Goal: Task Accomplishment & Management: Use online tool/utility

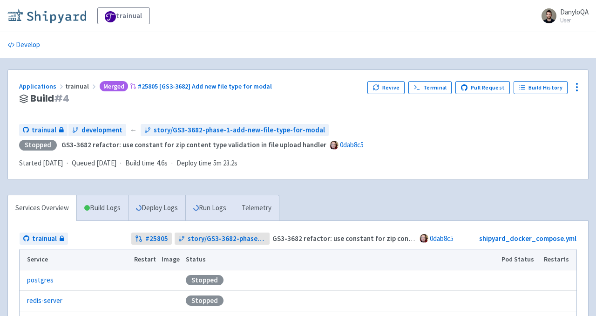
click at [55, 16] on img at bounding box center [46, 15] width 79 height 15
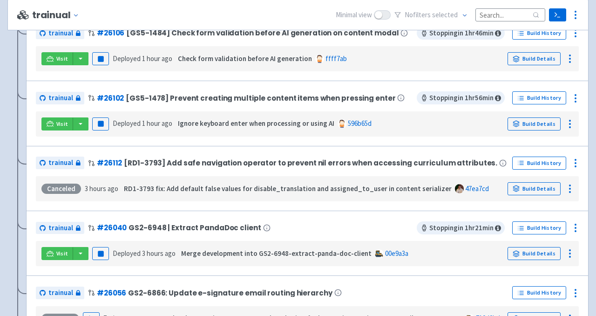
scroll to position [425, 0]
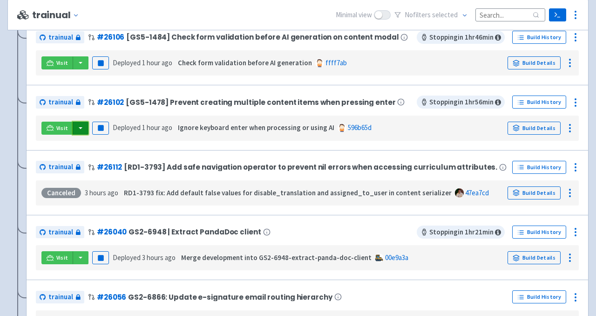
click at [81, 130] on button "button" at bounding box center [81, 128] width 16 height 13
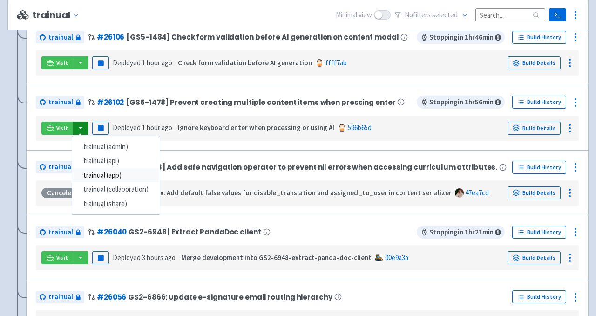
click at [117, 177] on link "trainual (app)" at bounding box center [116, 175] width 88 height 14
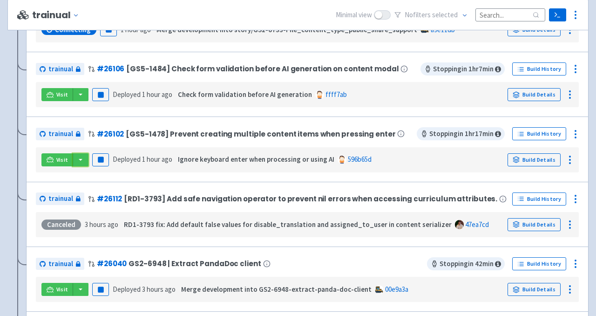
scroll to position [392, 0]
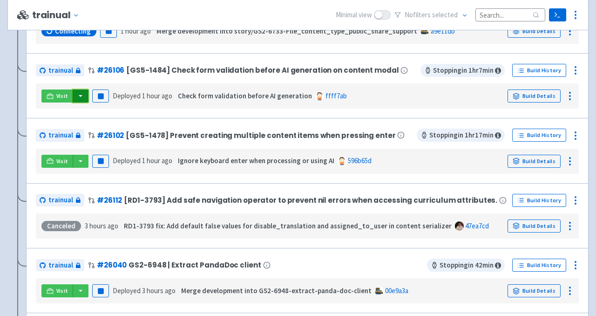
click at [82, 100] on button "button" at bounding box center [81, 95] width 16 height 13
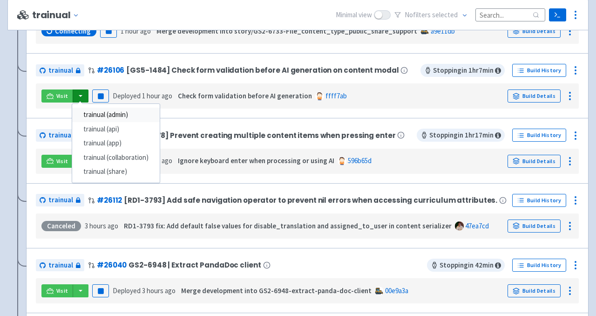
click at [121, 115] on link "trainual (admin)" at bounding box center [116, 115] width 88 height 14
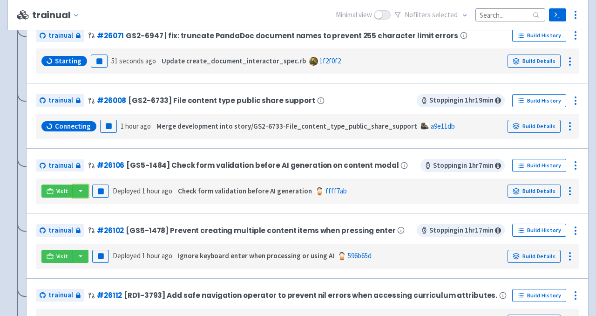
scroll to position [316, 0]
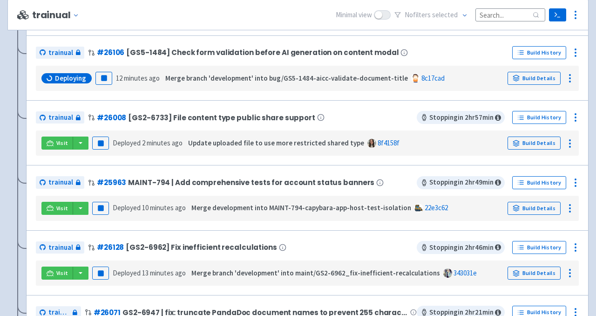
scroll to position [281, 0]
click at [82, 144] on button "button" at bounding box center [81, 143] width 16 height 13
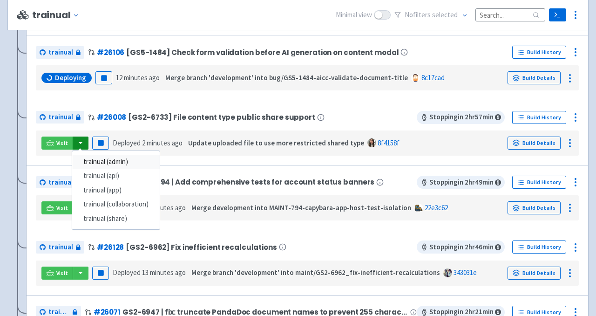
click at [104, 163] on link "trainual (admin)" at bounding box center [116, 162] width 88 height 14
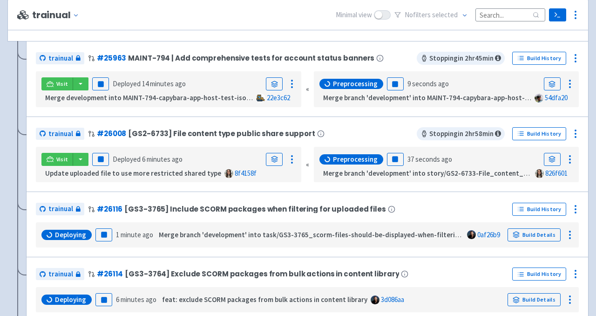
scroll to position [197, 0]
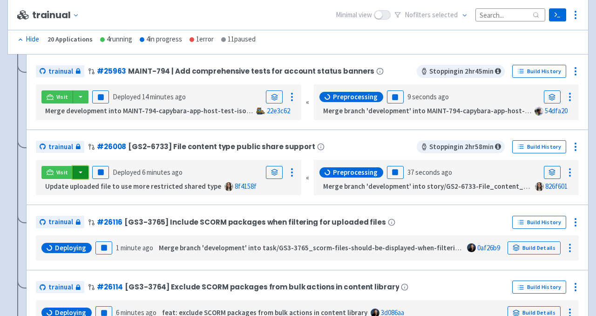
click at [81, 173] on button "button" at bounding box center [81, 172] width 16 height 13
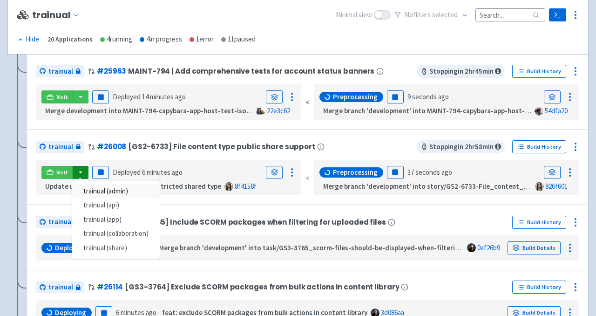
click at [122, 192] on link "trainual (admin)" at bounding box center [116, 191] width 88 height 14
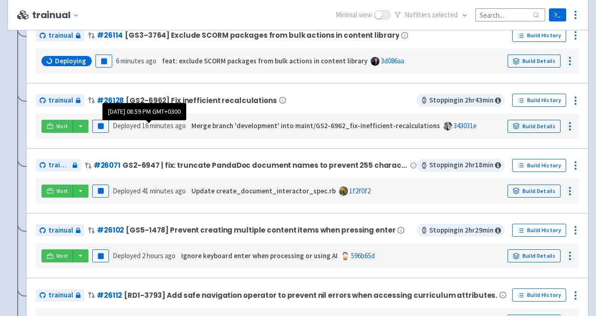
scroll to position [449, 0]
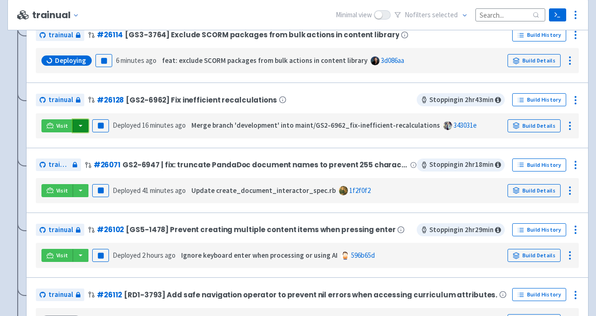
click at [82, 129] on button "button" at bounding box center [81, 125] width 16 height 13
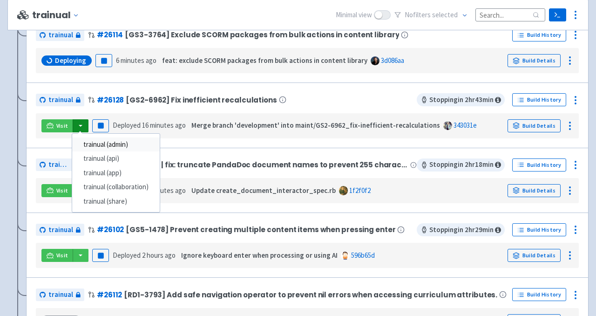
click at [125, 149] on link "trainual (admin)" at bounding box center [116, 144] width 88 height 14
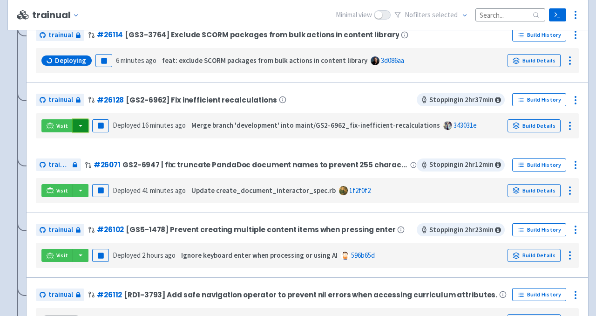
click at [79, 127] on button "button" at bounding box center [81, 125] width 16 height 13
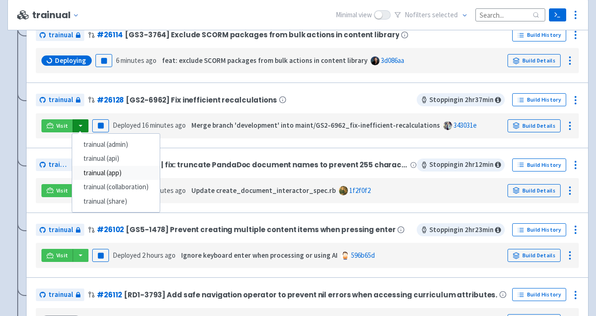
click at [106, 177] on link "trainual (app)" at bounding box center [116, 173] width 88 height 14
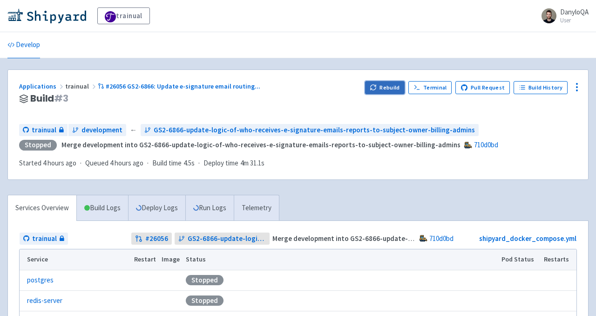
click at [383, 90] on button "Rebuild" at bounding box center [385, 87] width 40 height 13
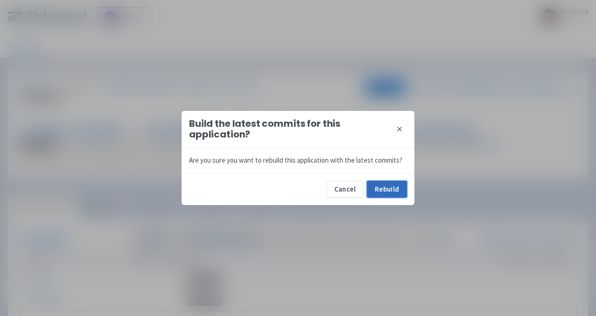
click at [387, 192] on button "Rebuild" at bounding box center [387, 189] width 40 height 17
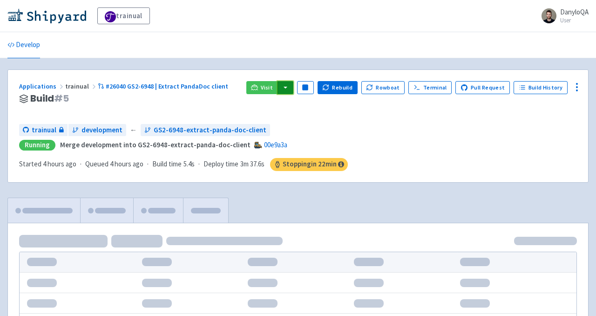
click at [291, 89] on button "button" at bounding box center [286, 87] width 16 height 13
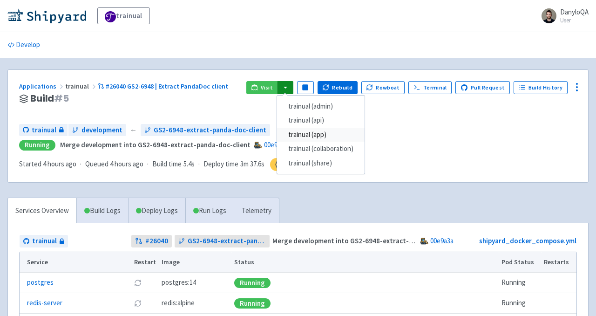
click at [320, 137] on link "trainual (app)" at bounding box center [321, 135] width 88 height 14
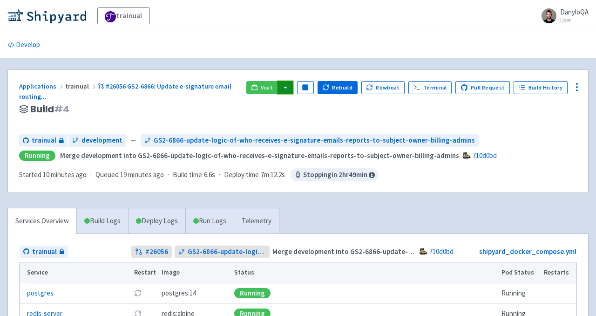
click at [291, 86] on button "button" at bounding box center [286, 87] width 16 height 13
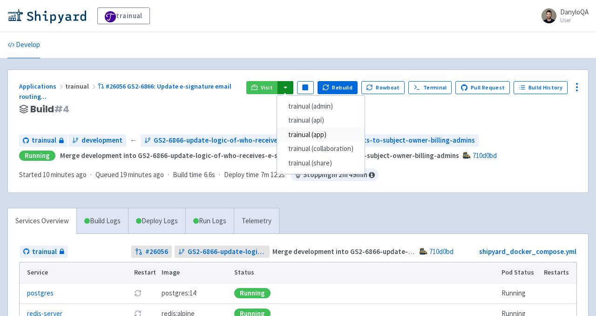
click at [317, 139] on link "trainual (app)" at bounding box center [321, 135] width 88 height 14
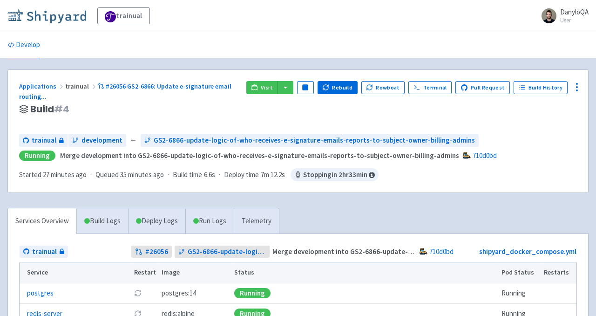
click at [78, 18] on img at bounding box center [46, 15] width 79 height 15
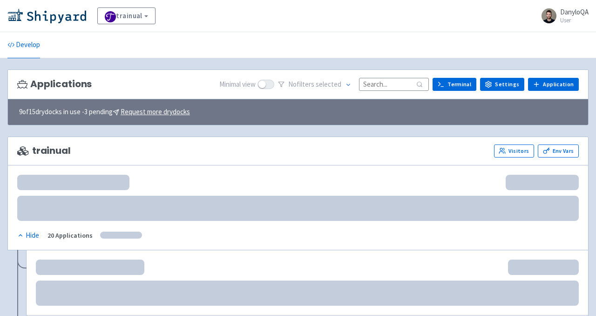
click at [382, 89] on input at bounding box center [394, 84] width 70 height 13
paste input "26135"
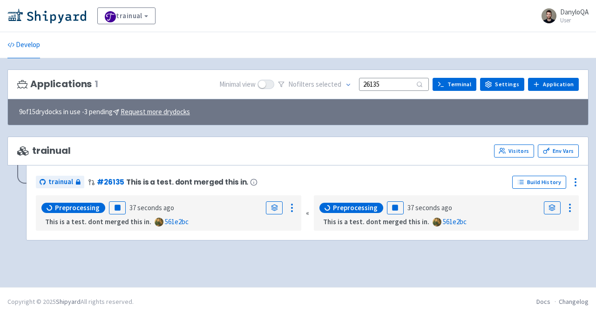
type input "26135"
click at [550, 205] on icon at bounding box center [552, 207] width 7 height 7
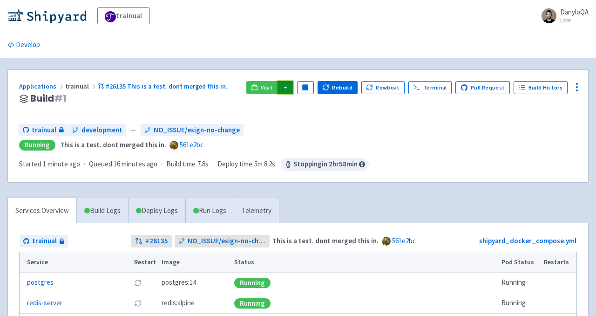
click at [292, 90] on button "button" at bounding box center [286, 87] width 16 height 13
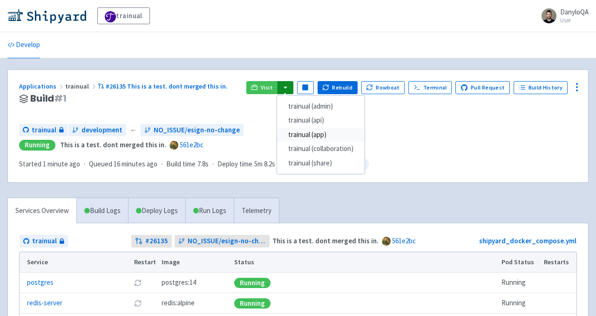
click at [325, 138] on link "trainual (app)" at bounding box center [321, 135] width 88 height 14
